Goal: Task Accomplishment & Management: Manage account settings

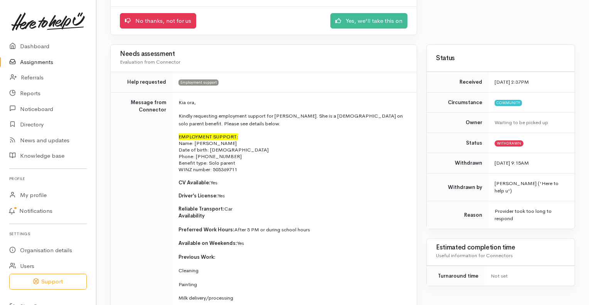
scroll to position [108, 0]
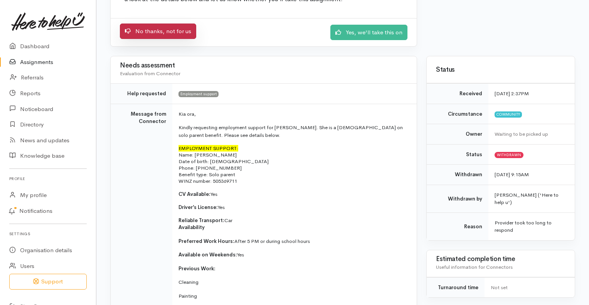
click at [148, 25] on link "No thanks, not for us" at bounding box center [158, 32] width 76 height 16
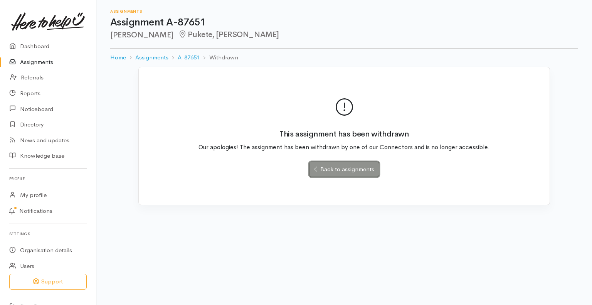
click at [342, 171] on link "Back to assignments" at bounding box center [344, 170] width 70 height 16
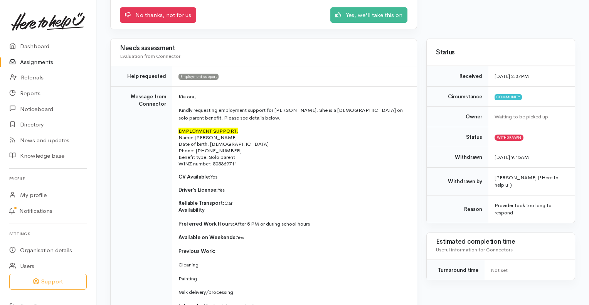
scroll to position [127, 0]
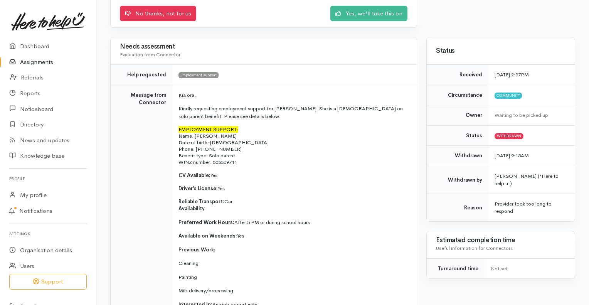
click at [29, 65] on link "Assignments" at bounding box center [48, 62] width 96 height 16
